Goal: Browse casually: Explore the website without a specific task or goal

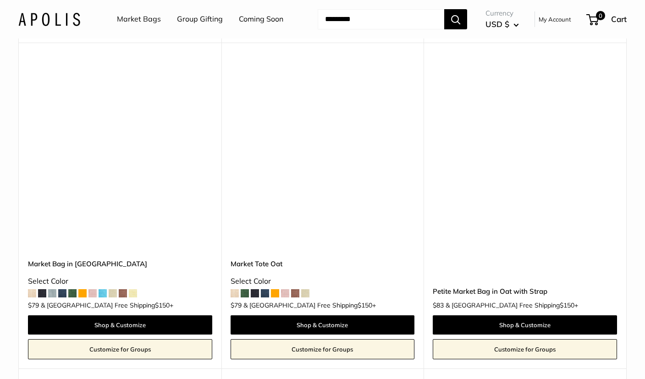
scroll to position [2647, 0]
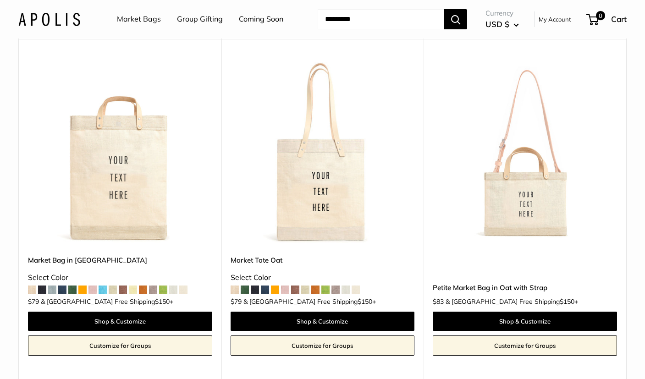
click at [0, 0] on img at bounding box center [0, 0] width 0 height 0
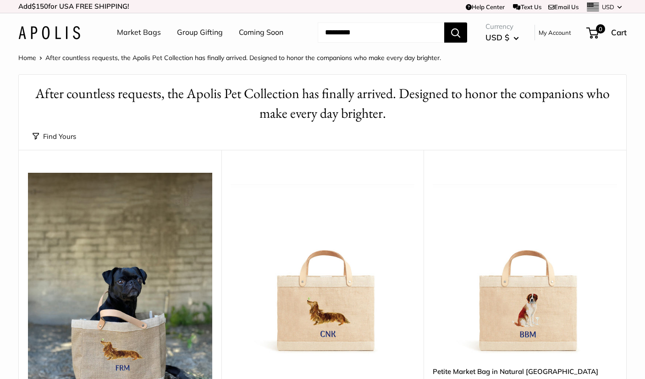
scroll to position [0, 0]
click at [271, 30] on link "Coming Soon" at bounding box center [261, 33] width 44 height 14
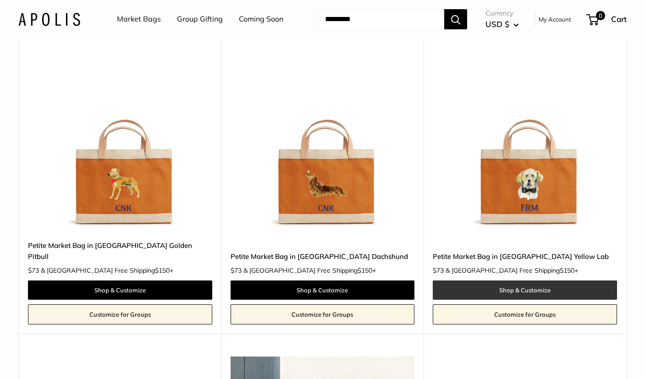
scroll to position [1335, 0]
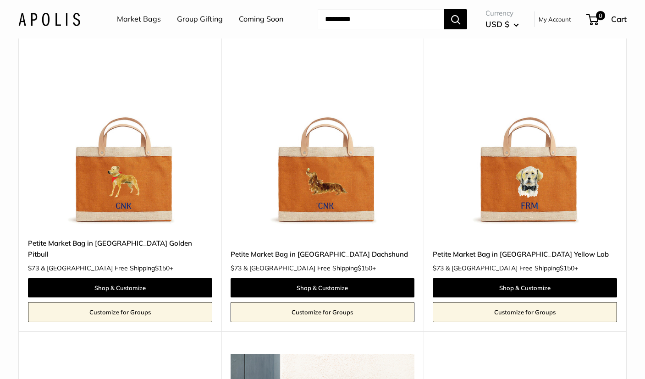
click at [0, 0] on img at bounding box center [0, 0] width 0 height 0
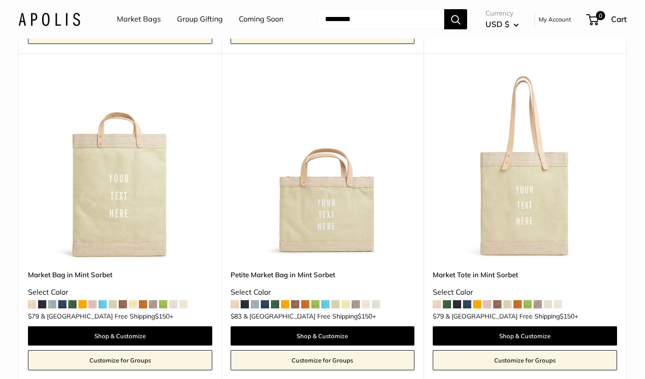
scroll to position [806, 0]
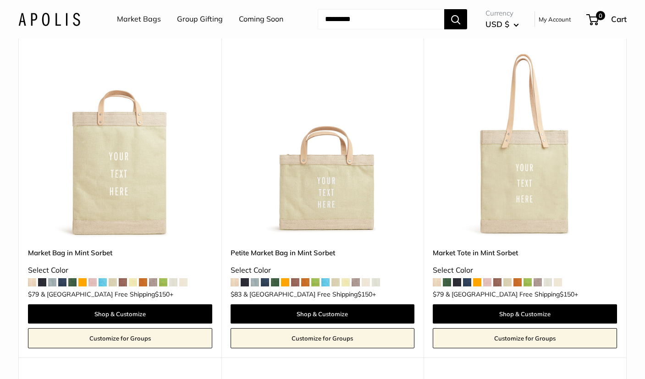
click at [102, 278] on span at bounding box center [103, 282] width 8 height 8
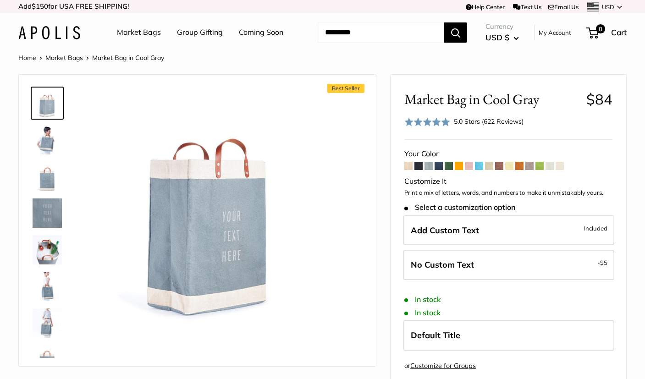
click at [437, 166] on span at bounding box center [439, 166] width 8 height 8
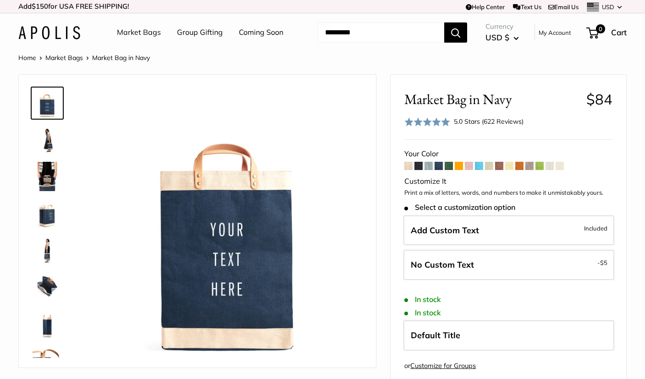
click at [144, 33] on link "Market Bags" at bounding box center [139, 33] width 44 height 14
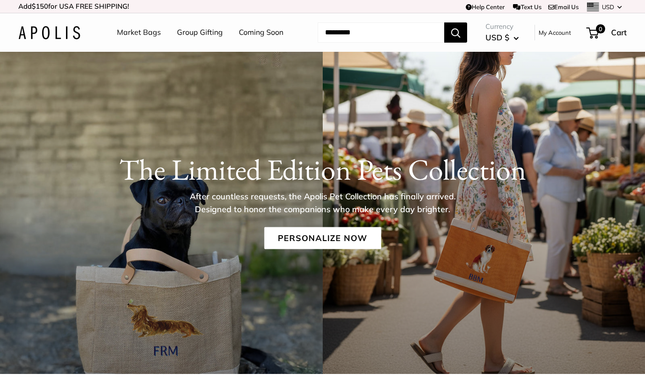
click at [188, 33] on link "Group Gifting" at bounding box center [200, 33] width 46 height 14
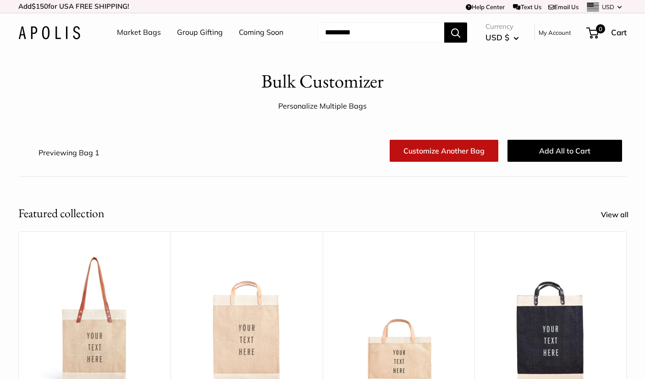
scroll to position [1, 0]
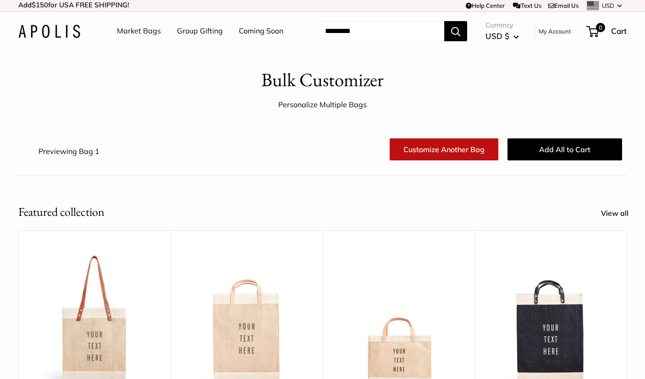
click at [148, 31] on link "Market Bags" at bounding box center [139, 31] width 44 height 14
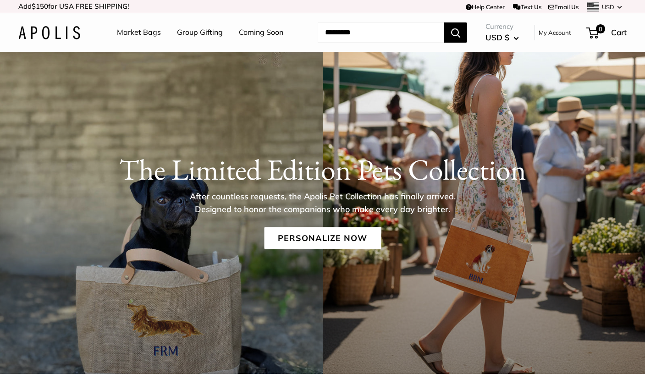
click at [149, 32] on link "Market Bags" at bounding box center [139, 33] width 44 height 14
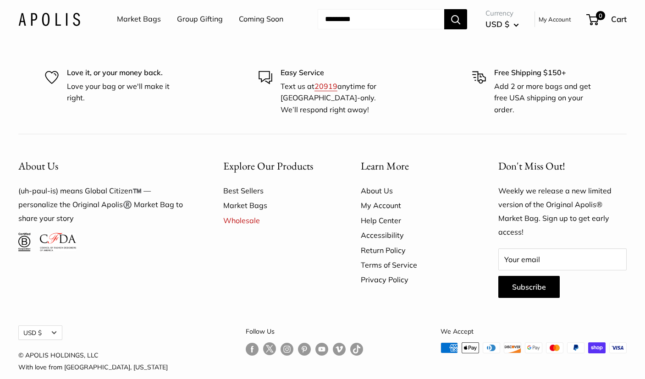
scroll to position [2211, 0]
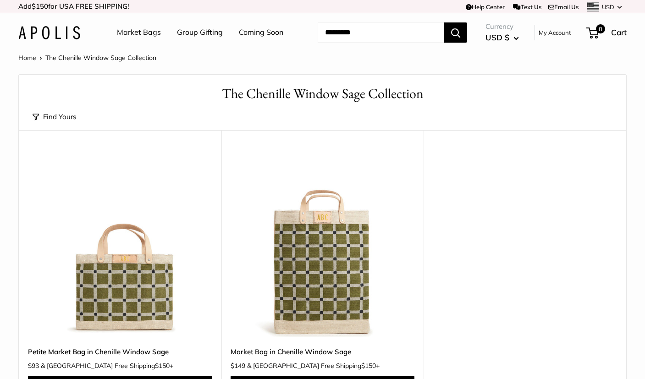
click at [37, 29] on img at bounding box center [49, 32] width 62 height 13
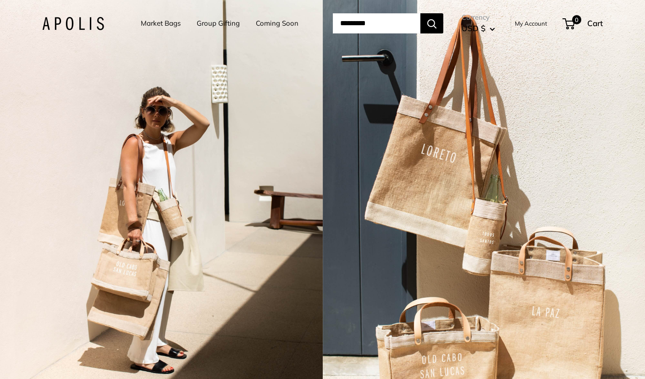
click at [154, 22] on link "Market Bags" at bounding box center [161, 23] width 40 height 13
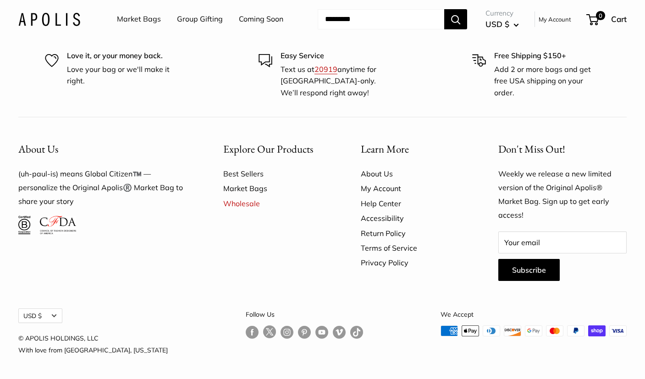
scroll to position [2496, 0]
